Goal: Task Accomplishment & Management: Manage account settings

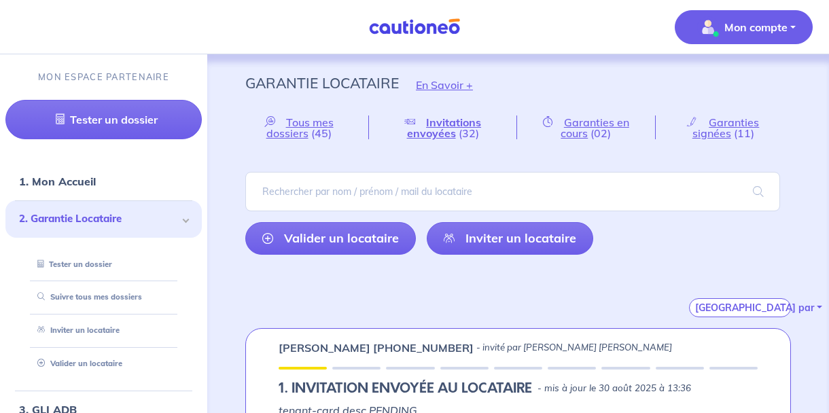
click at [730, 33] on p "Mon compte" at bounding box center [755, 27] width 63 height 16
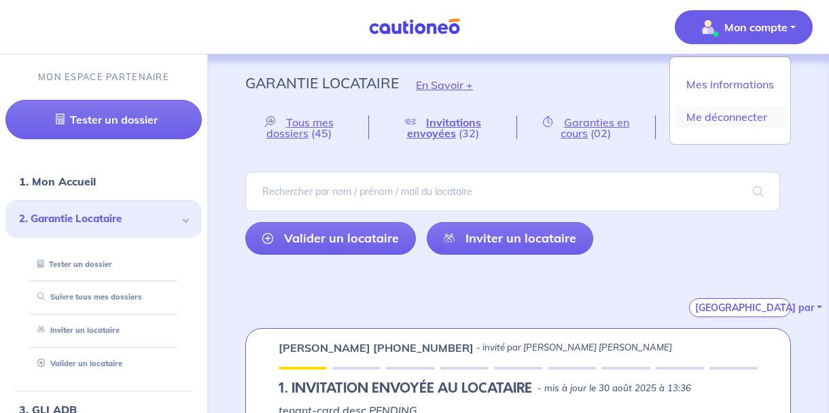
click at [718, 115] on link "Me déconnecter" at bounding box center [729, 117] width 109 height 22
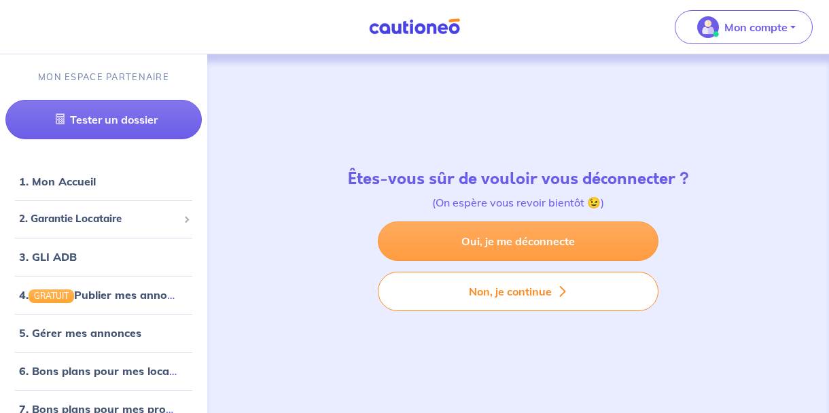
click at [561, 241] on link "Oui, je me déconnecte" at bounding box center [518, 240] width 281 height 39
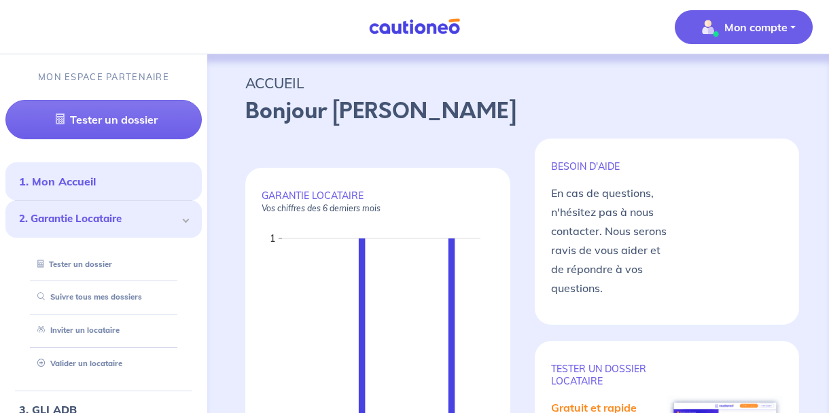
click at [754, 20] on p "Mon compte" at bounding box center [755, 27] width 63 height 16
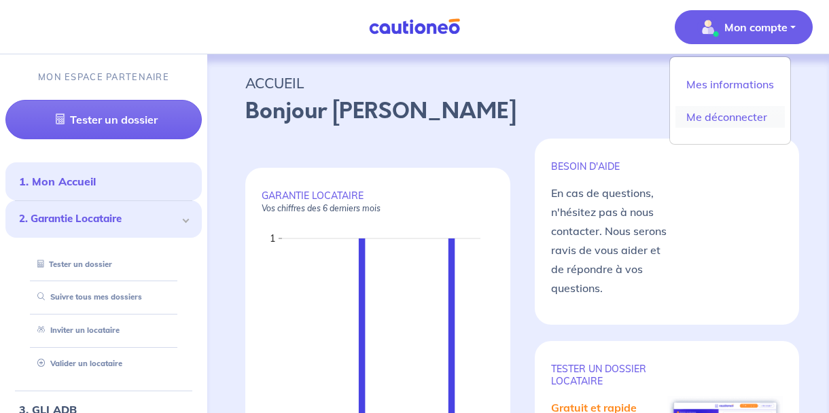
click at [730, 120] on link "Me déconnecter" at bounding box center [729, 117] width 109 height 22
